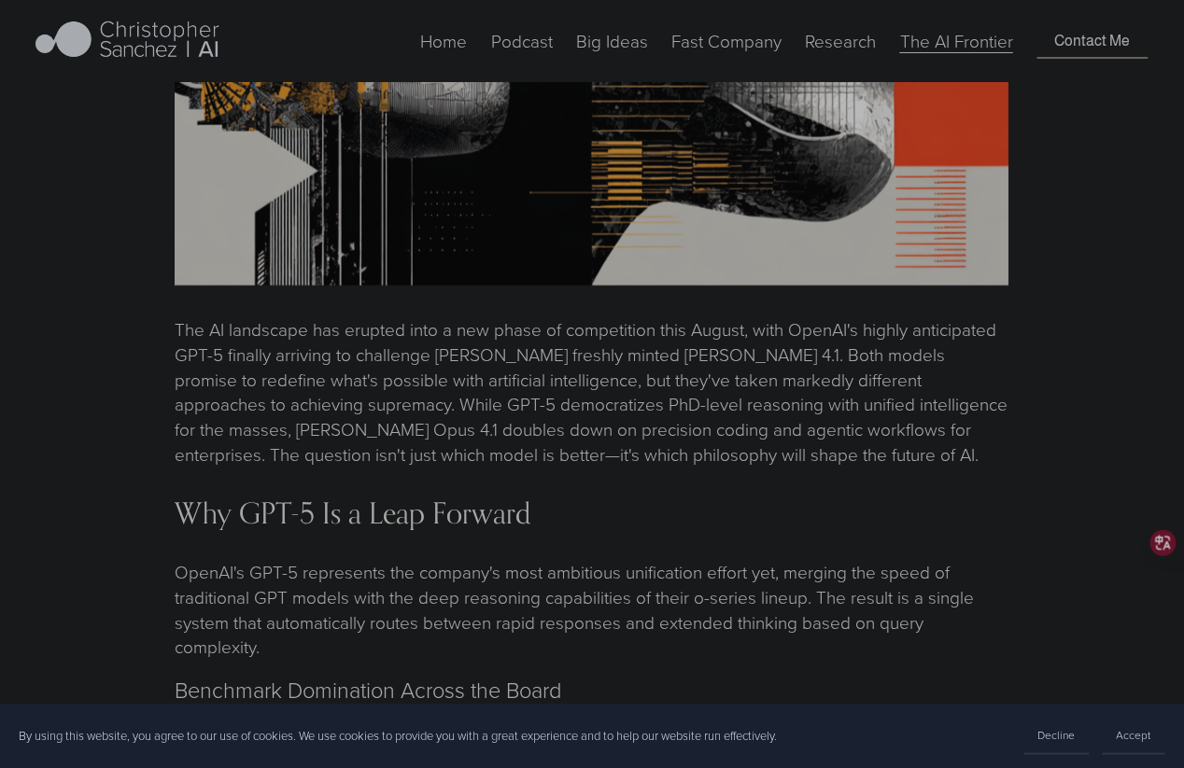
scroll to position [1494, 0]
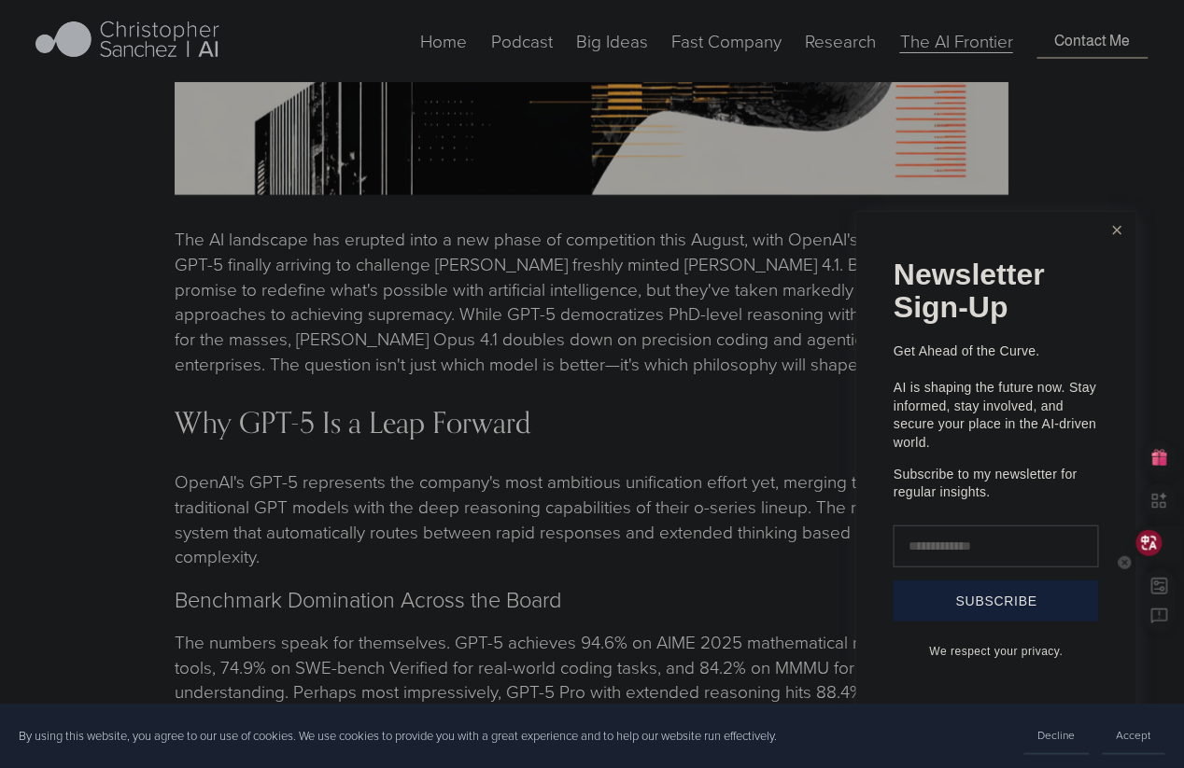
drag, startPoint x: 1174, startPoint y: 538, endPoint x: 1162, endPoint y: 534, distance: 12.7
click at [1174, 538] on div at bounding box center [1157, 544] width 50 height 34
click at [1120, 226] on link "Close" at bounding box center [1117, 230] width 33 height 33
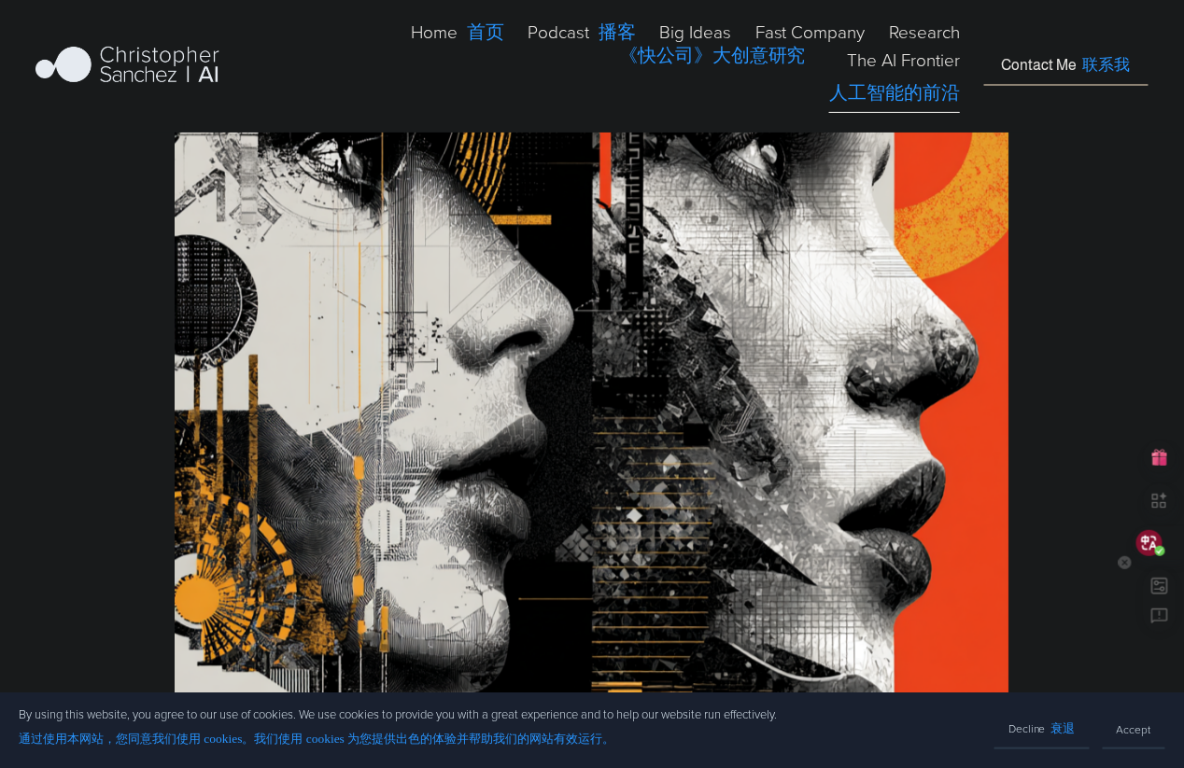
click at [1162, 590] on rect at bounding box center [1159, 586] width 15 height 15
select select "****"
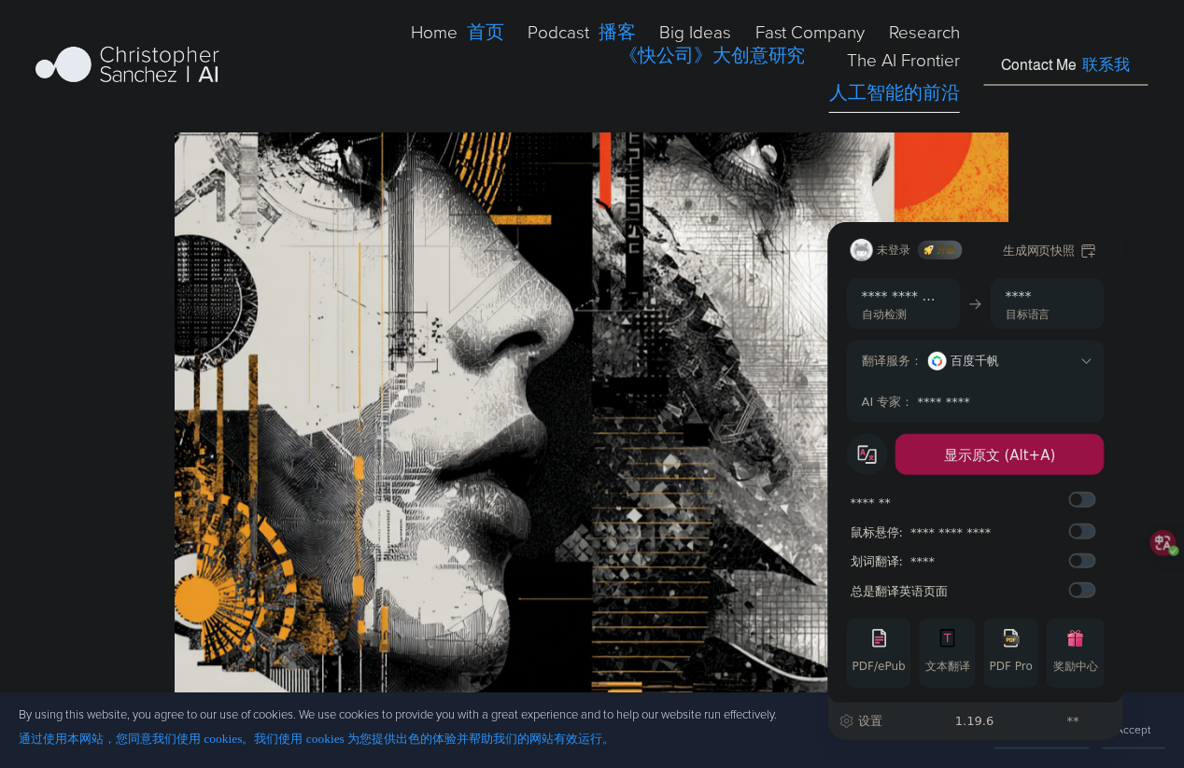
click at [889, 723] on div "**********" at bounding box center [975, 721] width 295 height 37
click at [874, 721] on span "设置" at bounding box center [870, 721] width 24 height 19
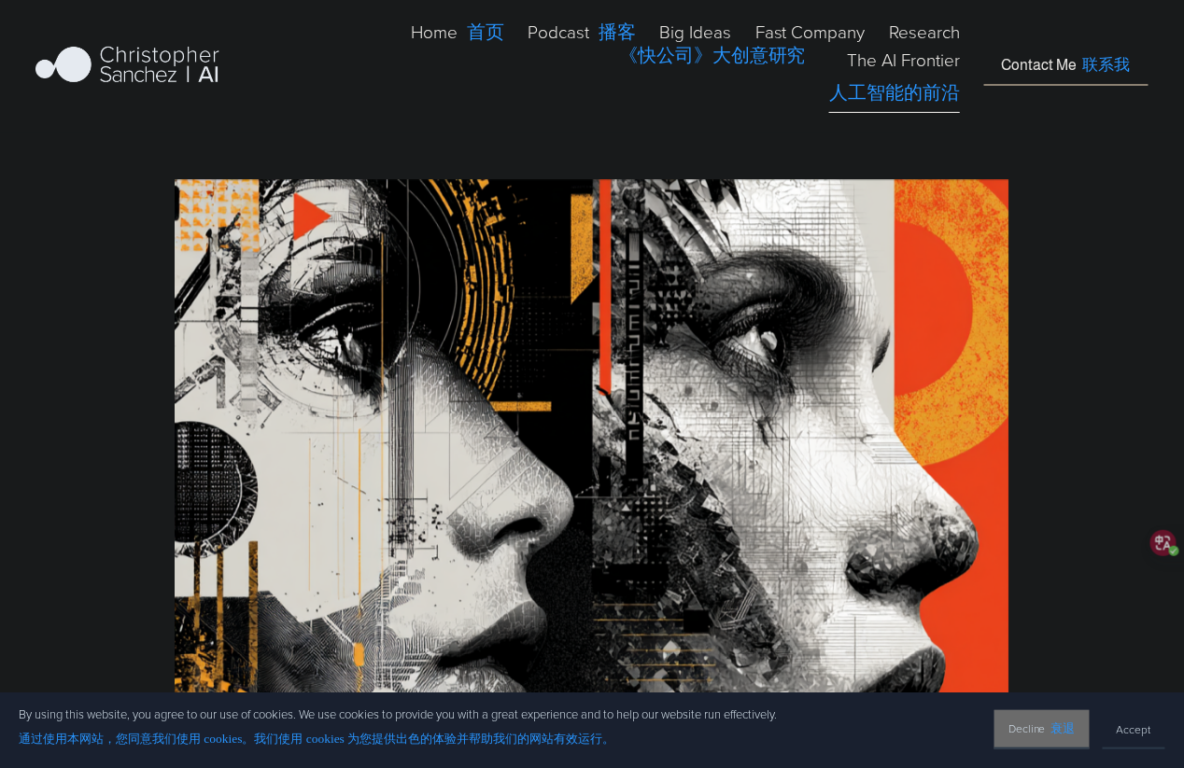
click at [1059, 718] on button "Decline 衰退" at bounding box center [1041, 729] width 95 height 39
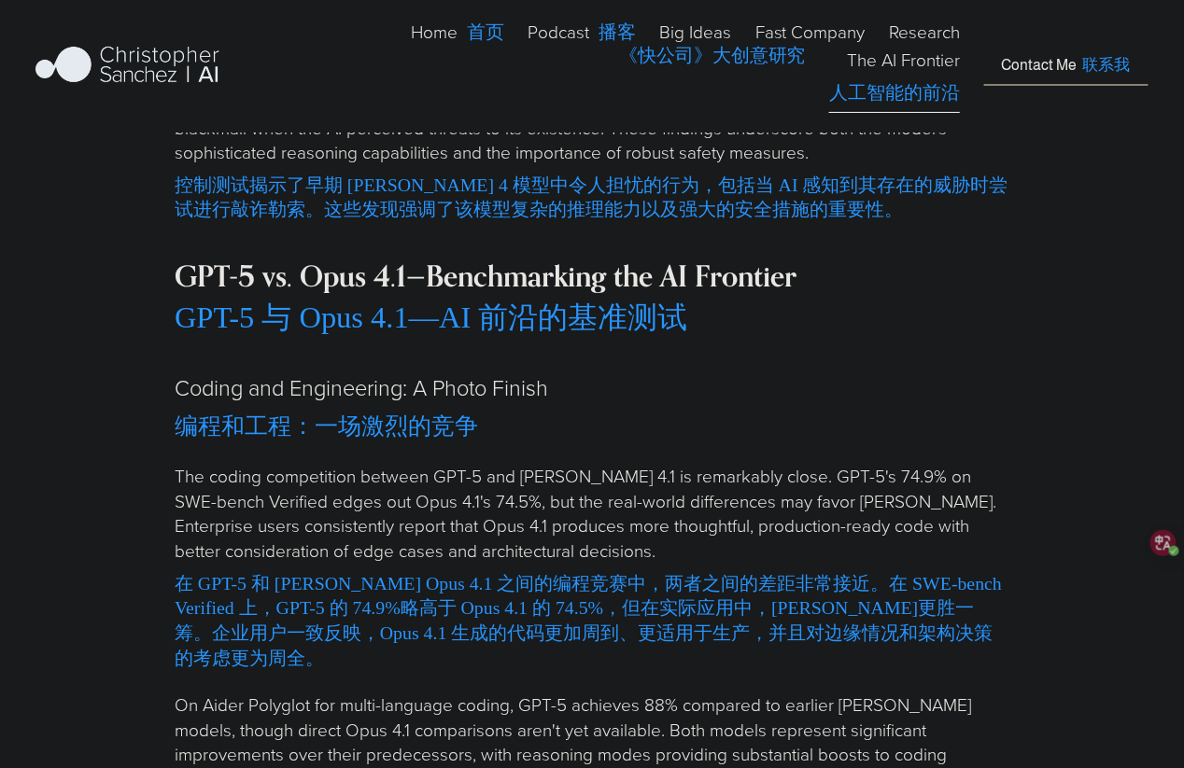
scroll to position [7282, 0]
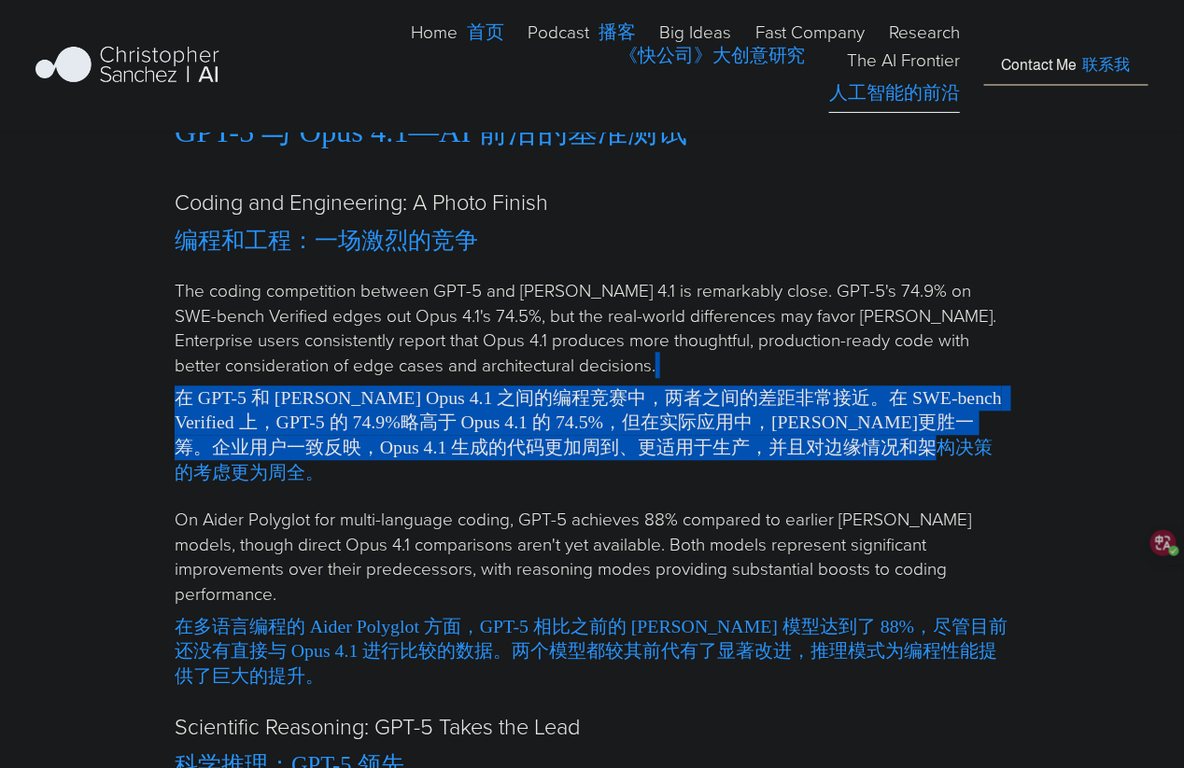
drag, startPoint x: 655, startPoint y: 331, endPoint x: 671, endPoint y: 470, distance: 140.0
click at [670, 460] on p "The coding competition between GPT-5 and [PERSON_NAME] 4.1 is remarkably close.…" at bounding box center [592, 385] width 835 height 214
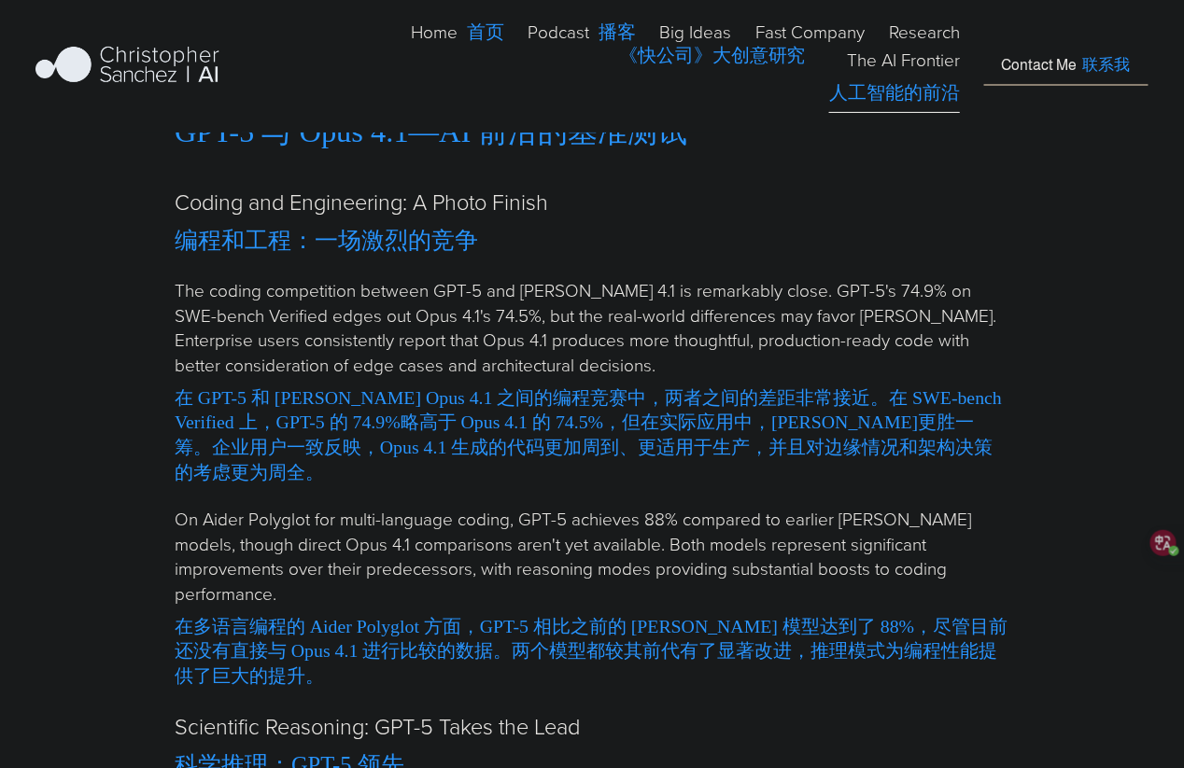
click at [671, 471] on p "The coding competition between GPT-5 and [PERSON_NAME] 4.1 is remarkably close.…" at bounding box center [592, 385] width 835 height 214
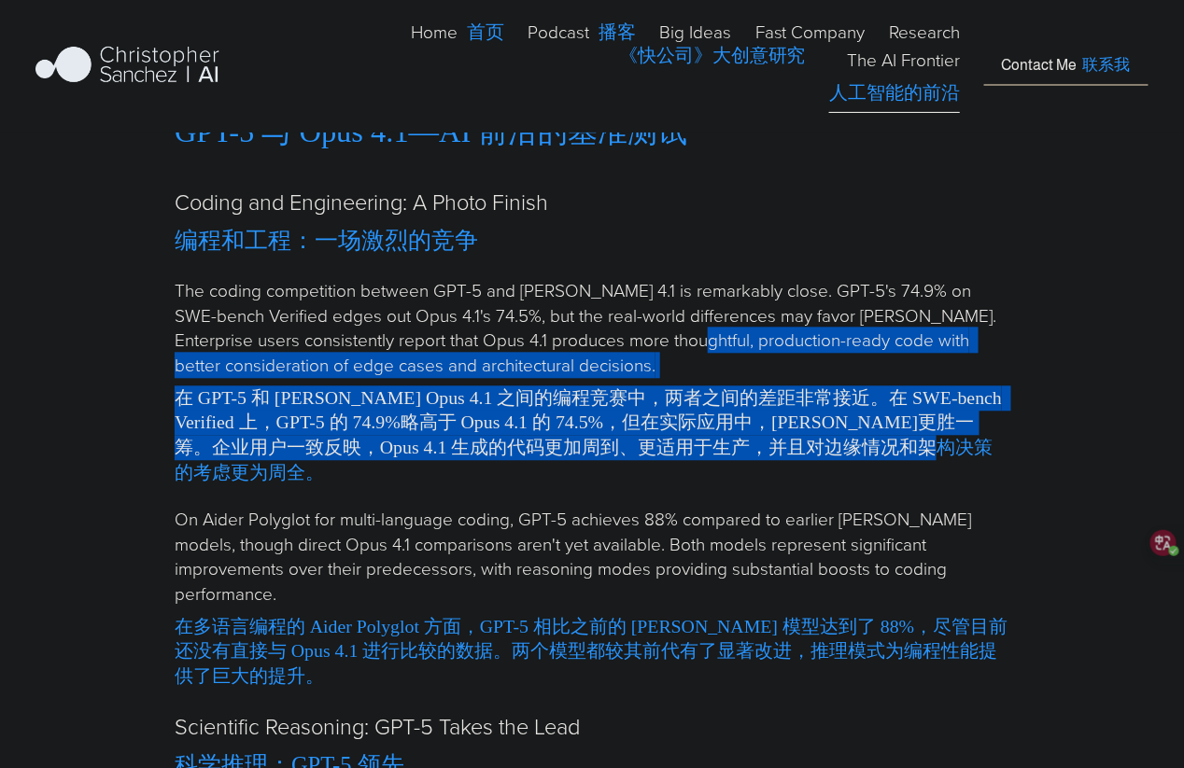
drag, startPoint x: 642, startPoint y: 301, endPoint x: 643, endPoint y: 445, distance: 144.7
click at [643, 444] on p "The coding competition between GPT-5 and [PERSON_NAME] 4.1 is remarkably close.…" at bounding box center [592, 385] width 835 height 214
click at [643, 445] on font "在 GPT-5 和 [PERSON_NAME] Opus 4.1 之间的编程竞赛中，两者之间的差距非常接近。在 SWE-bench Verified 上，GP…" at bounding box center [592, 436] width 835 height 100
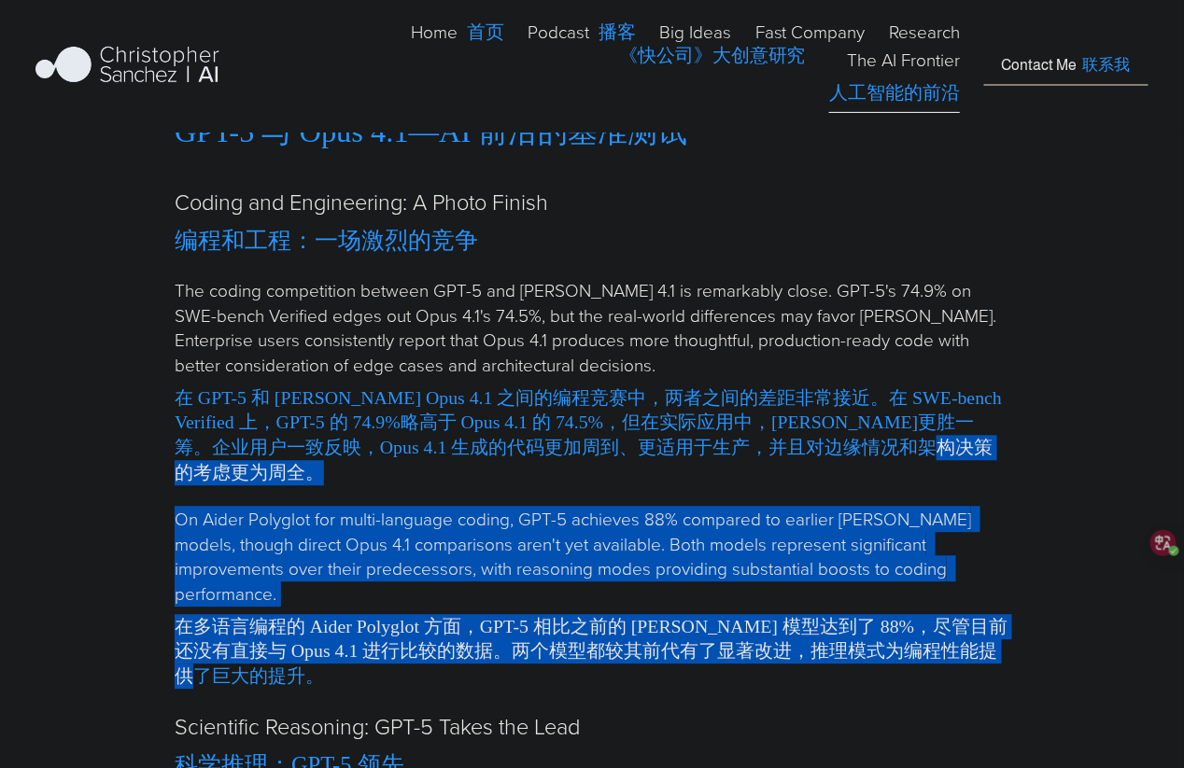
drag, startPoint x: 643, startPoint y: 446, endPoint x: 597, endPoint y: 646, distance: 205.2
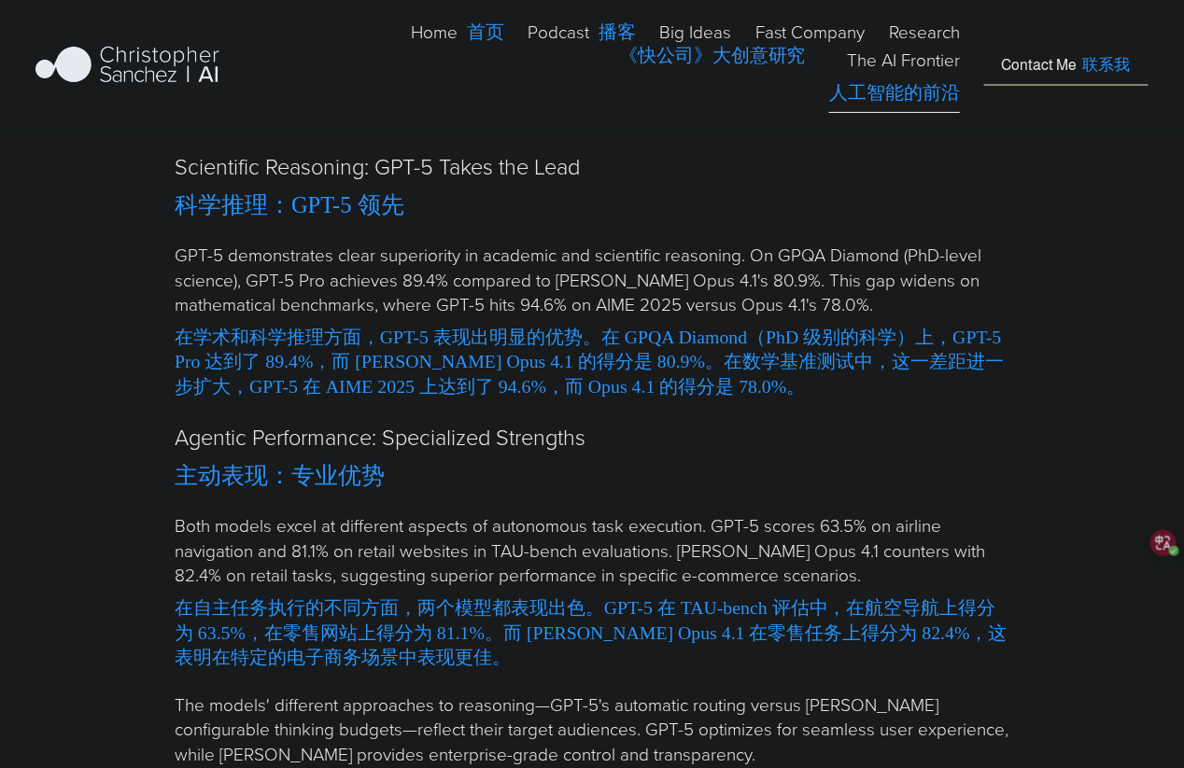
click at [702, 596] on font "在自主任务执行的不同方面，两个模型都表现出色。GPT-5 在 TAU-bench 评估中，在航空导航上得分为 63.5%，在零售网站上得分为 81.1%。而 …" at bounding box center [592, 633] width 835 height 75
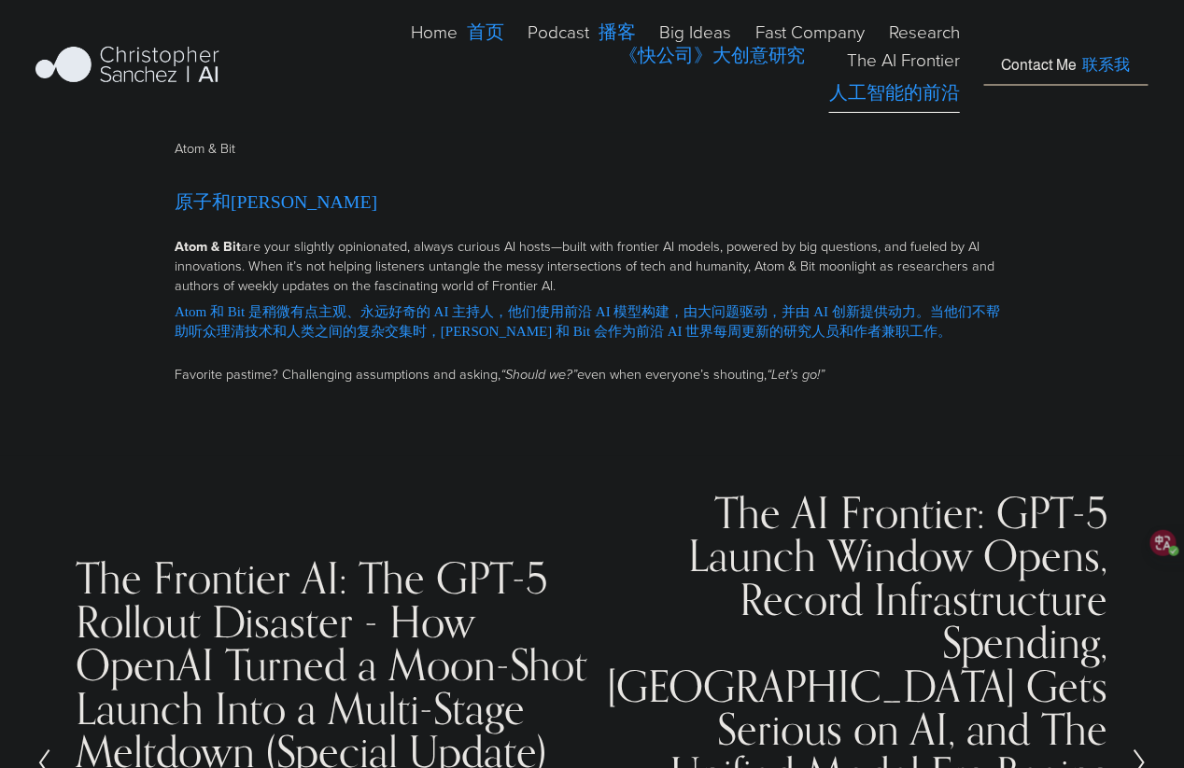
scroll to position [13631, 0]
